Goal: Transaction & Acquisition: Subscribe to service/newsletter

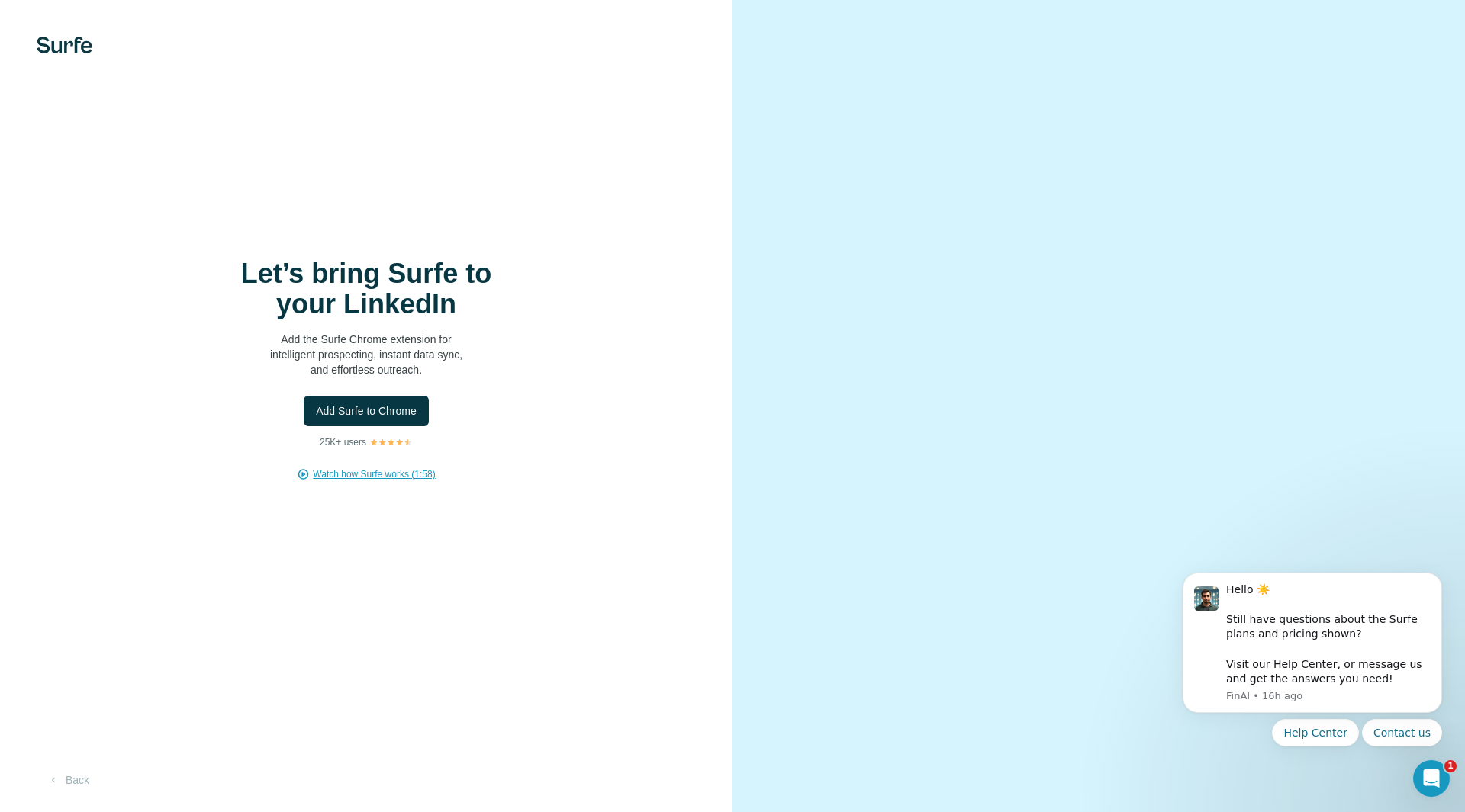
click at [382, 477] on span "Watch how Surfe works (1:58)" at bounding box center [374, 474] width 122 height 14
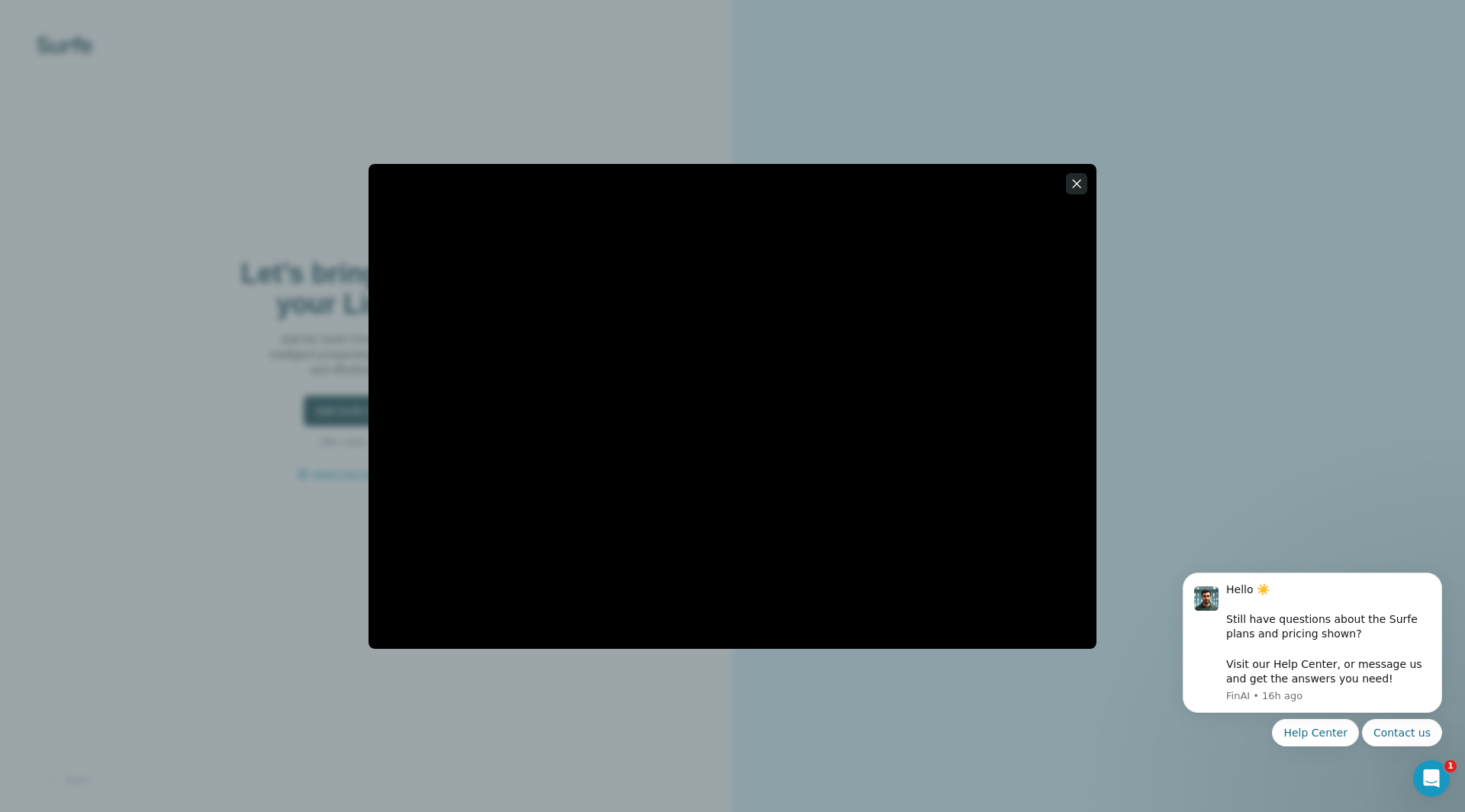
click at [1082, 185] on icon "button" at bounding box center [1077, 184] width 15 height 15
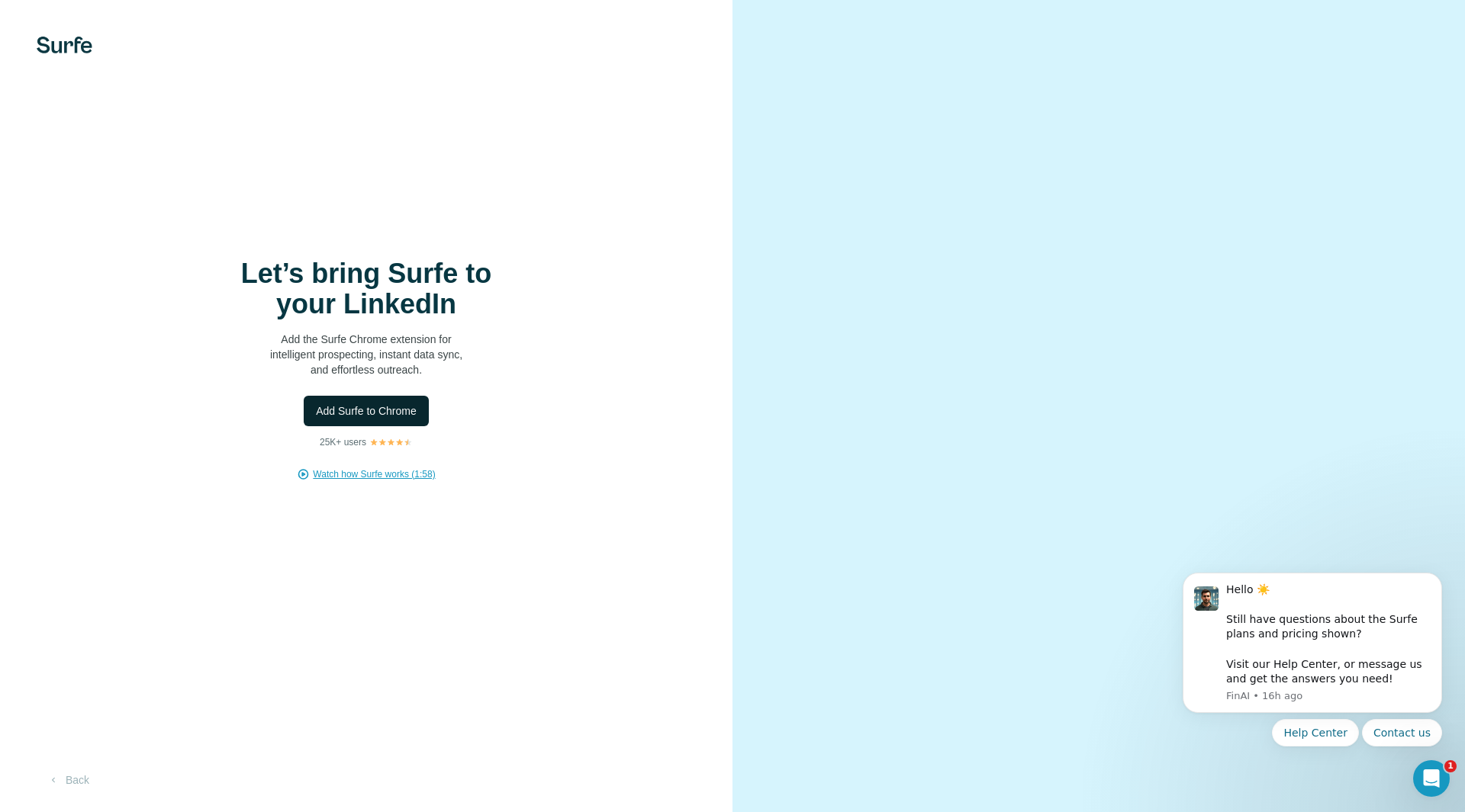
click at [341, 422] on button "Add Surfe to Chrome" at bounding box center [366, 411] width 125 height 31
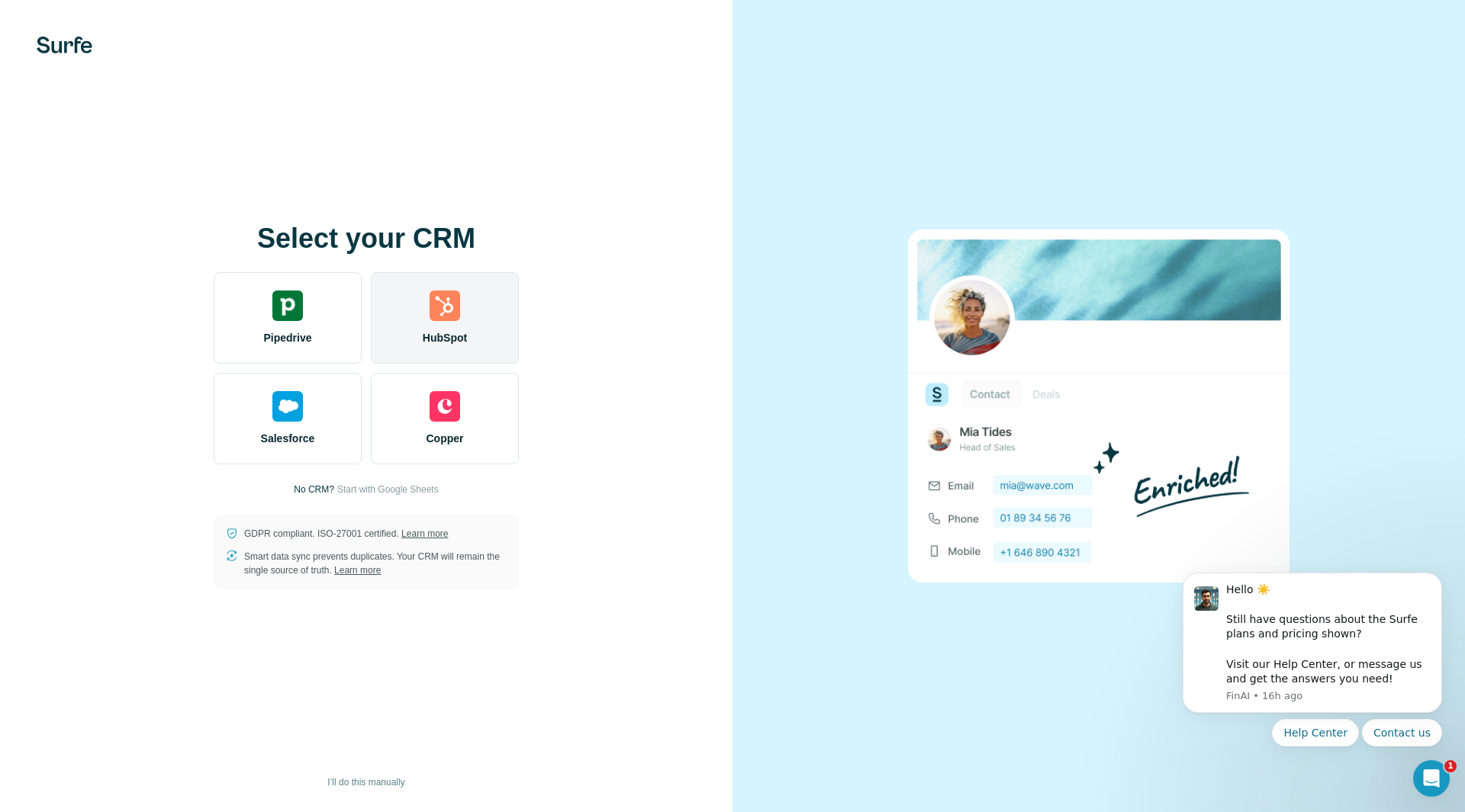
click at [423, 354] on div "HubSpot" at bounding box center [444, 317] width 148 height 92
click at [362, 781] on span "I’ll do this manually" at bounding box center [366, 782] width 77 height 14
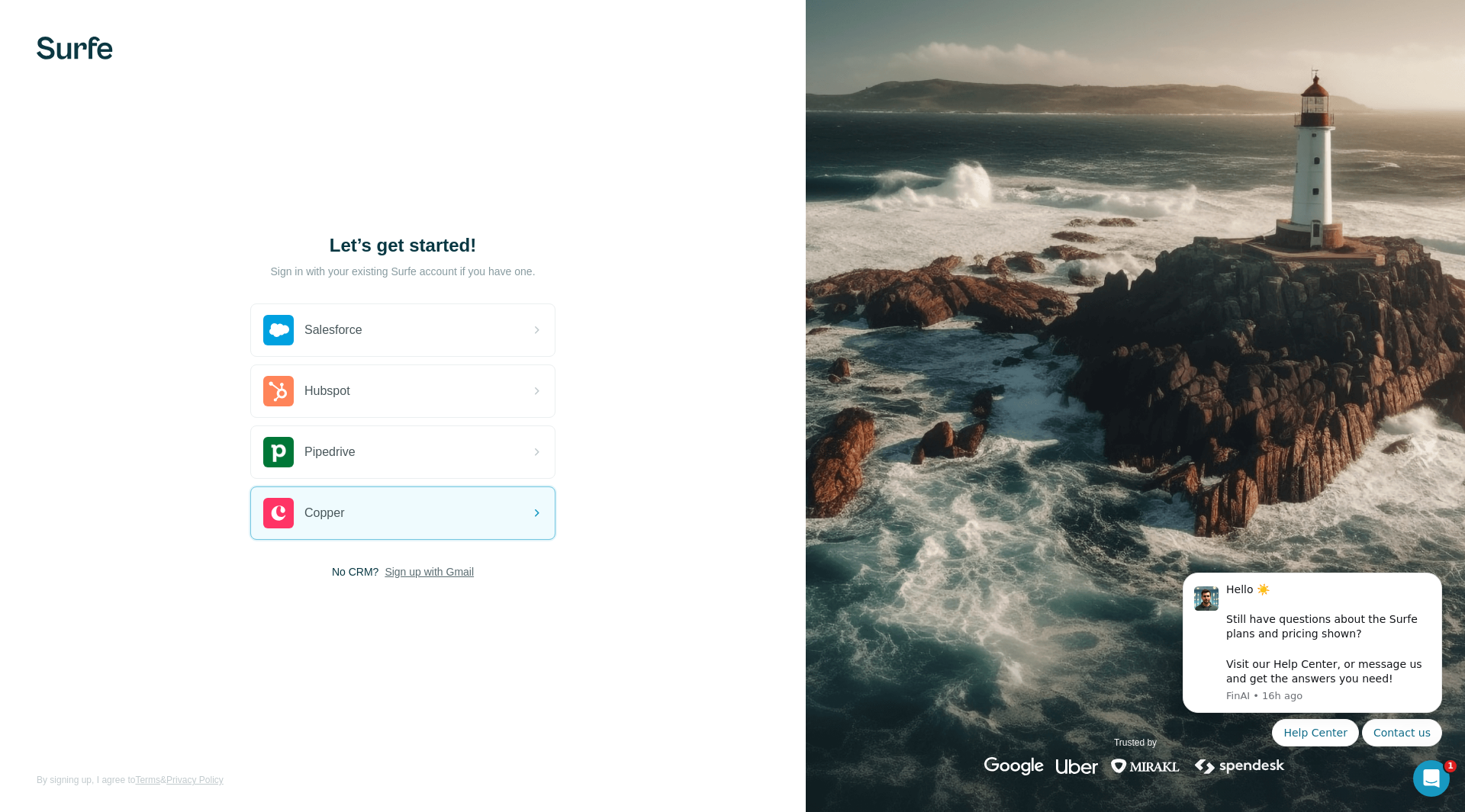
click at [448, 573] on span "Sign up with Gmail" at bounding box center [429, 572] width 89 height 15
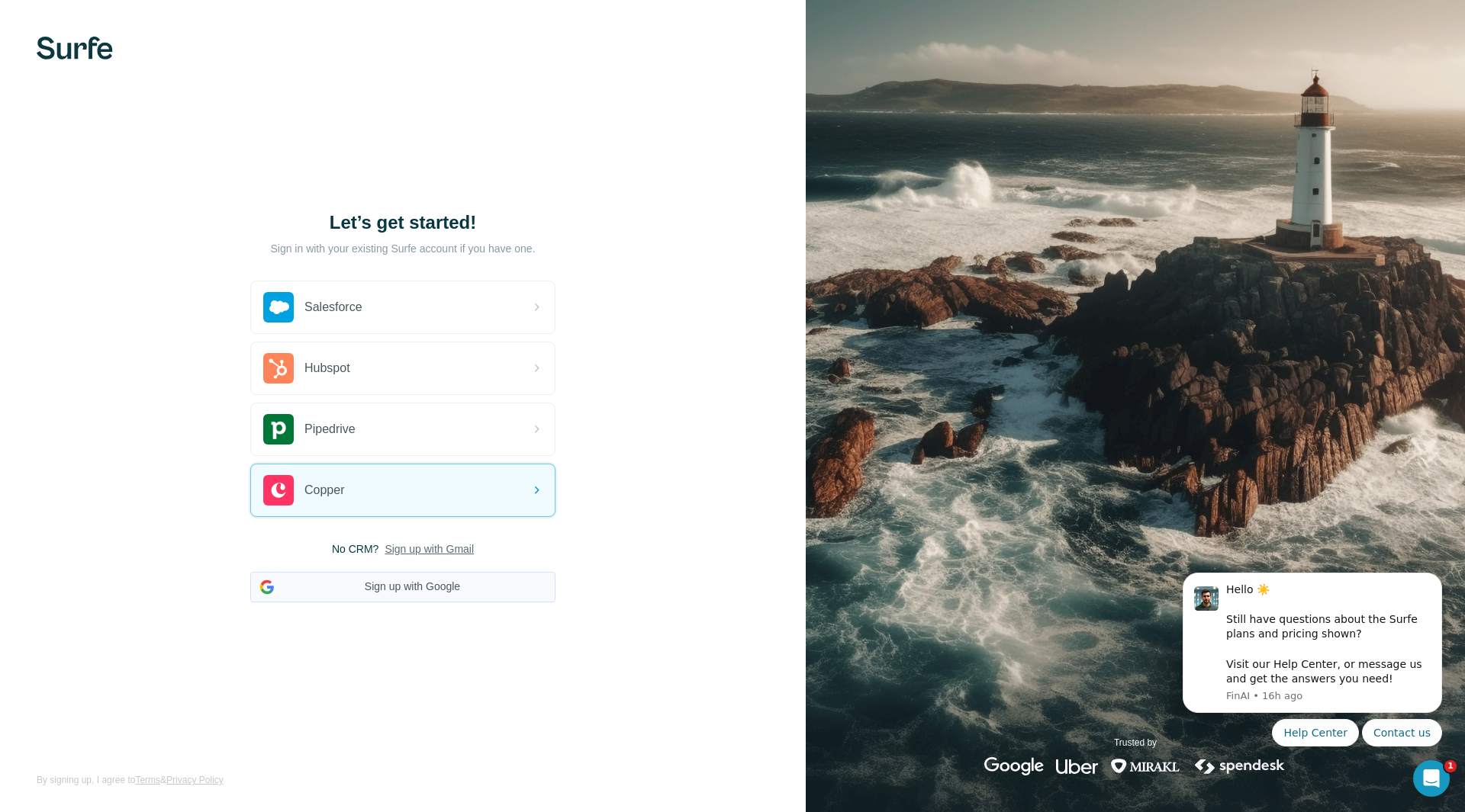
click at [448, 578] on button "Sign up with Google" at bounding box center [402, 587] width 305 height 31
